Goal: Task Accomplishment & Management: Use online tool/utility

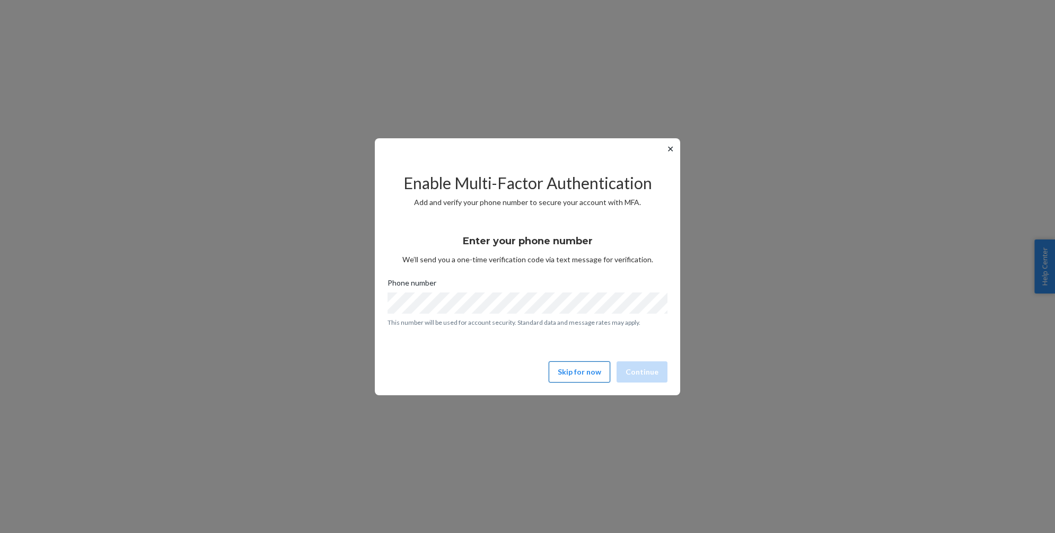
click at [578, 375] on button "Skip for now" at bounding box center [579, 372] width 61 height 21
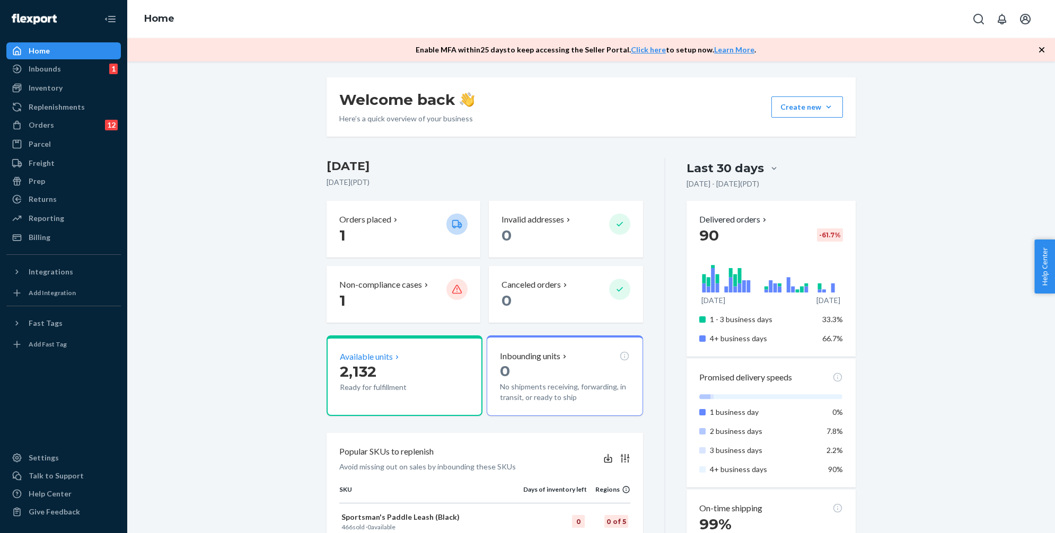
click at [430, 373] on p "2,132" at bounding box center [389, 371] width 98 height 19
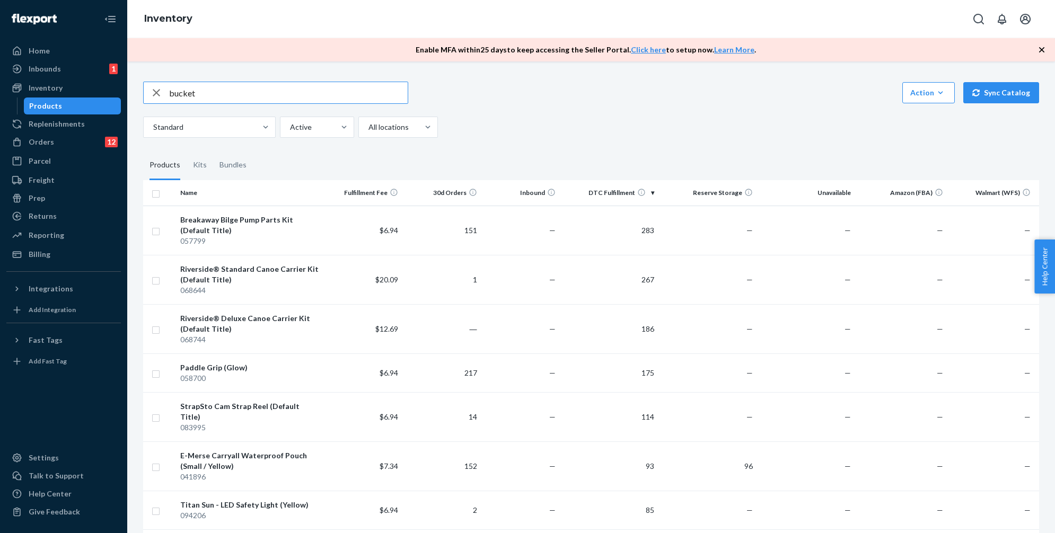
type input "bucket"
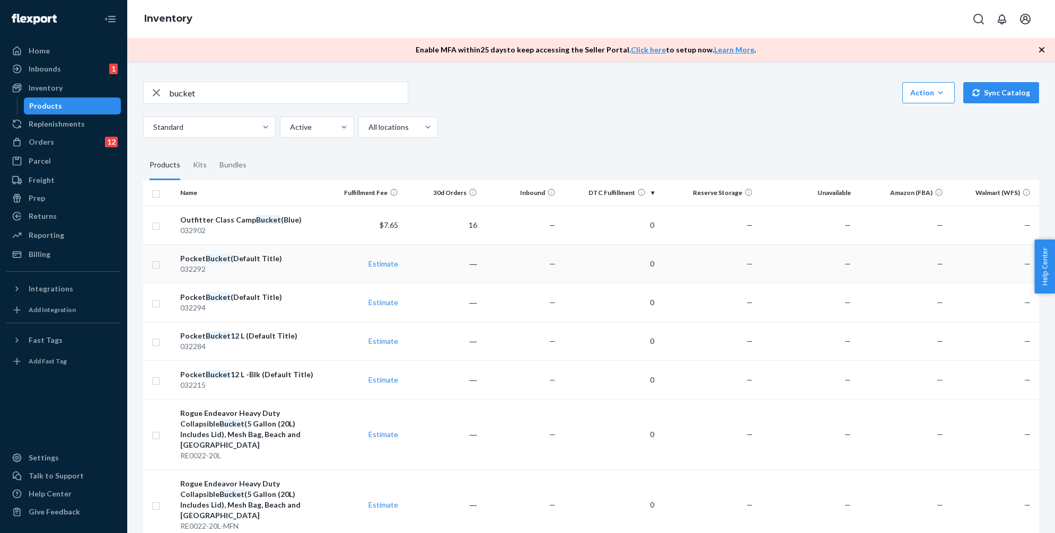
click at [270, 262] on div "Pocket Bucket (Default Title)" at bounding box center [249, 258] width 139 height 11
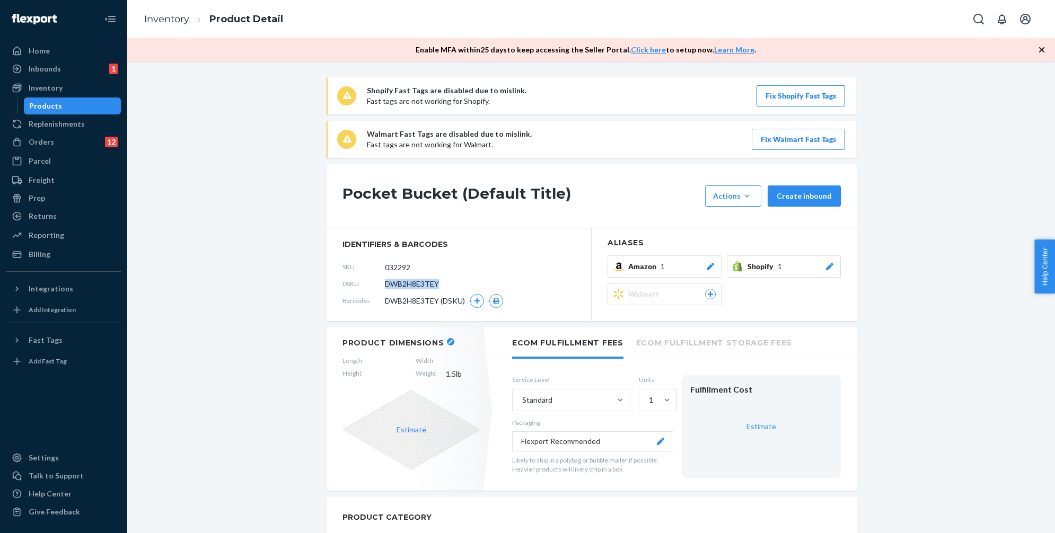
drag, startPoint x: 445, startPoint y: 286, endPoint x: 386, endPoint y: 285, distance: 58.9
click at [386, 285] on div "DSKU DWB2H8E3TEY" at bounding box center [458, 284] width 233 height 17
copy span "DWB2H8E3TEY"
click at [815, 94] on button "Fix Shopify Fast Tags" at bounding box center [800, 95] width 89 height 21
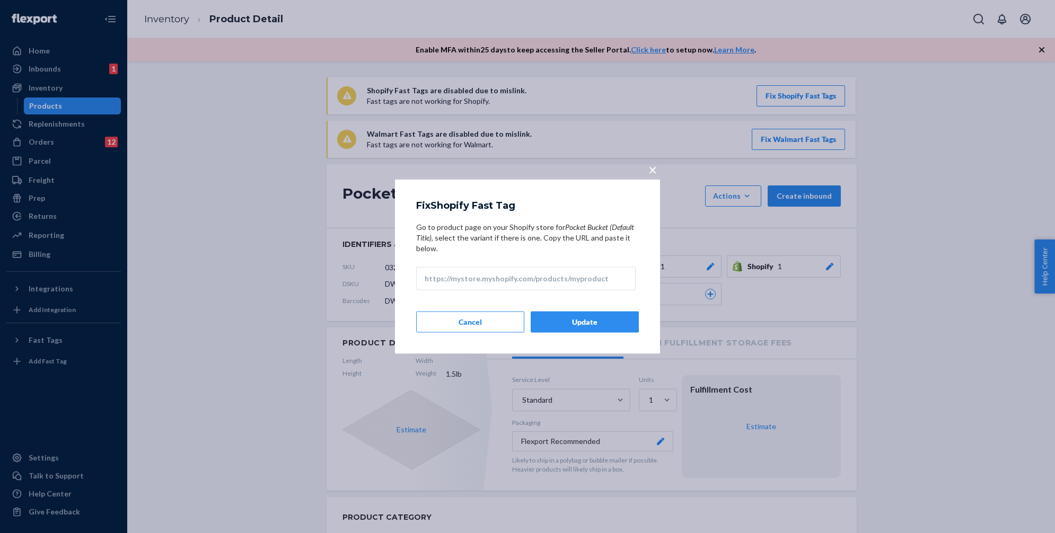
drag, startPoint x: 543, startPoint y: 271, endPoint x: 541, endPoint y: 280, distance: 9.2
click at [541, 275] on input "Go to product page on your Shopify store for Pocket Bucket (Default Title) , se…" at bounding box center [525, 278] width 219 height 23
paste input "[URL][DOMAIN_NAME]"
type input "[URL][DOMAIN_NAME]"
click at [575, 319] on button "Update" at bounding box center [585, 321] width 108 height 21
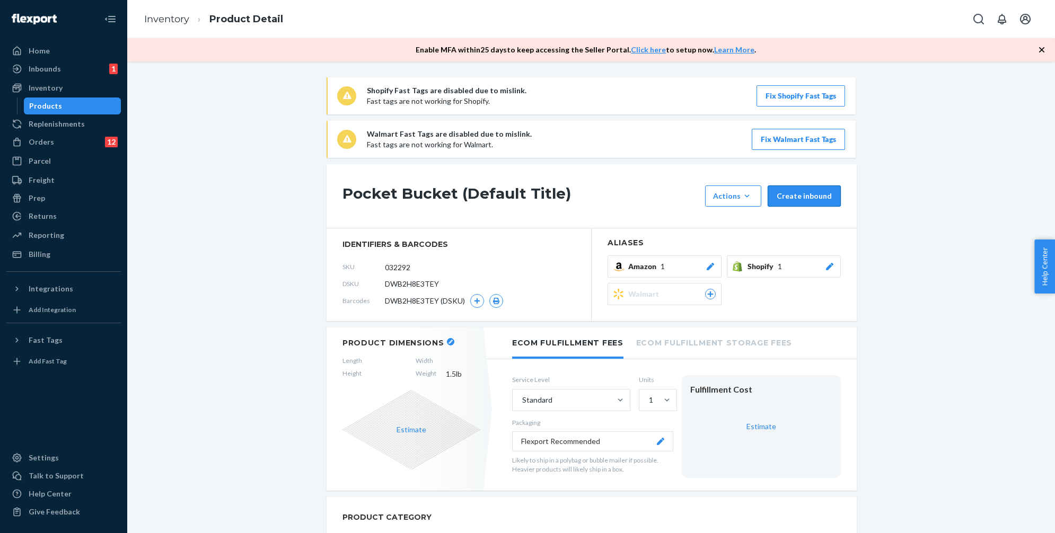
click at [777, 199] on button "Create inbound" at bounding box center [804, 196] width 73 height 21
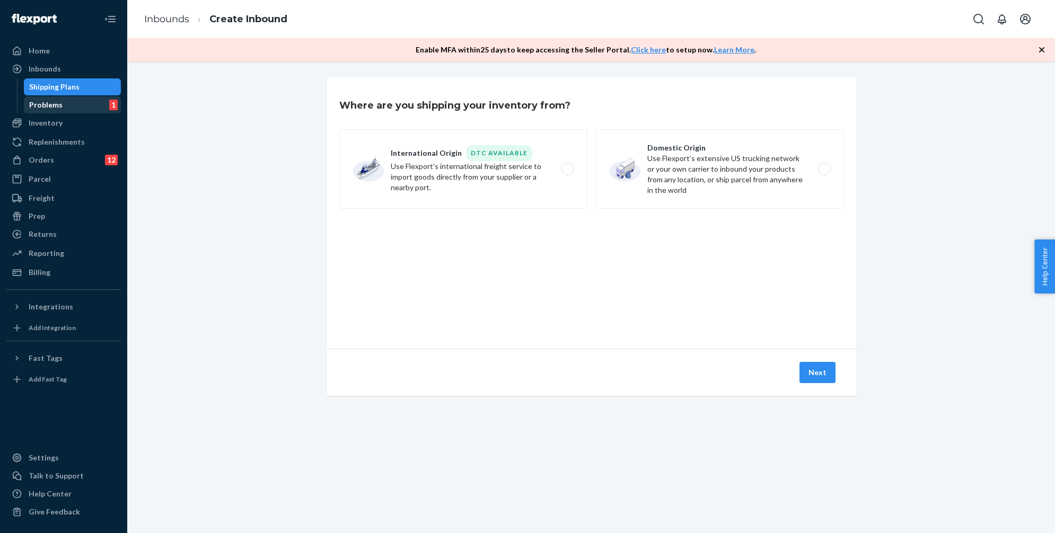
click at [60, 99] on div "Problems 1" at bounding box center [72, 105] width 95 height 15
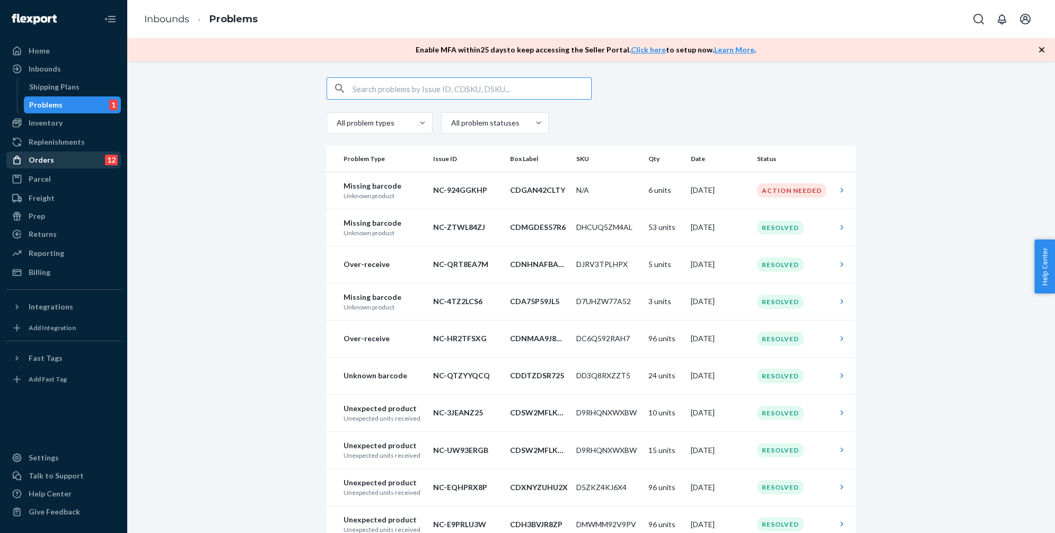
click at [55, 165] on div "Orders 12" at bounding box center [63, 160] width 112 height 15
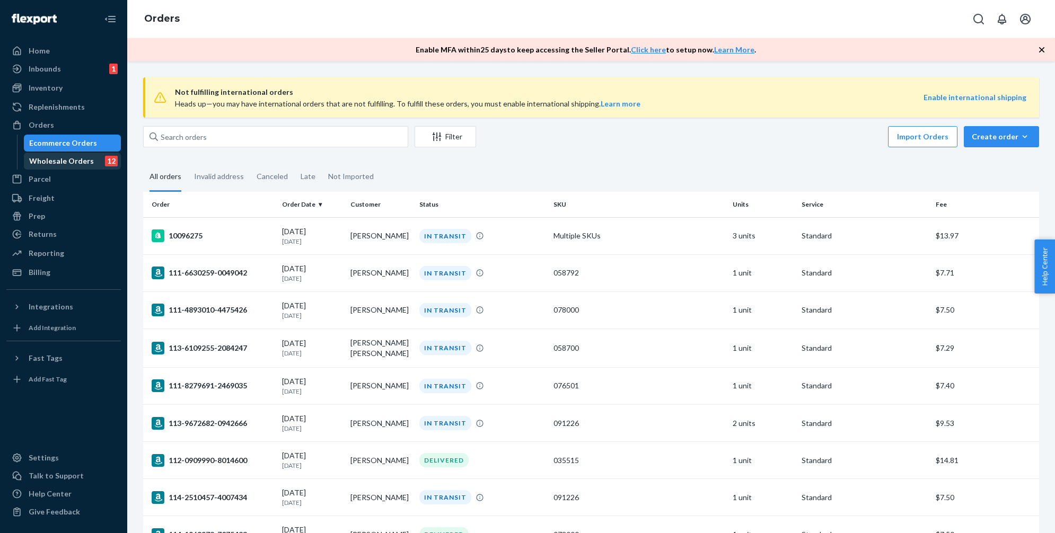
click at [55, 162] on div "Wholesale Orders" at bounding box center [61, 161] width 65 height 11
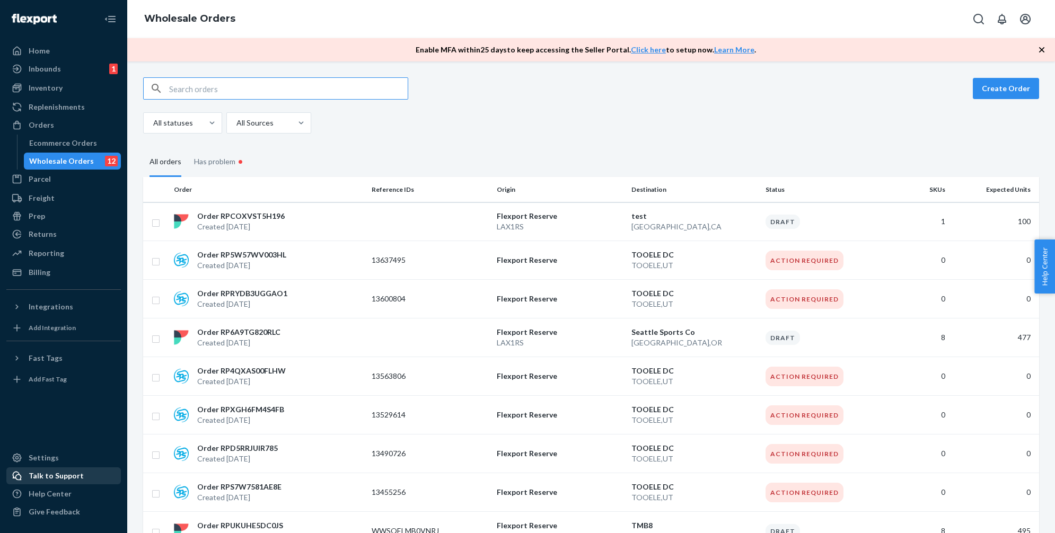
click at [61, 477] on div "Talk to Support" at bounding box center [56, 476] width 55 height 11
